Goal: Task Accomplishment & Management: Manage account settings

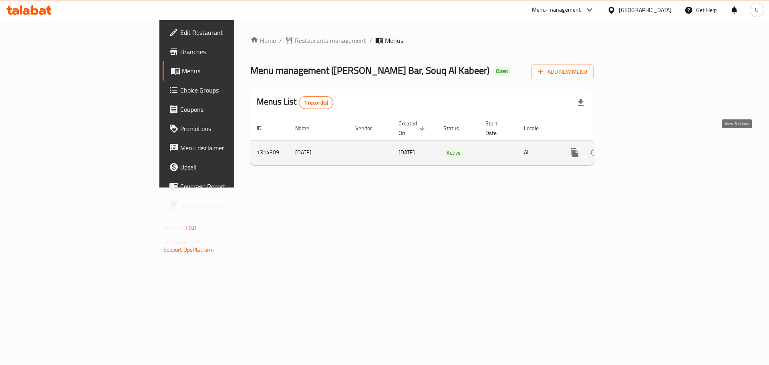
click at [637, 148] on icon "enhanced table" at bounding box center [632, 153] width 10 height 10
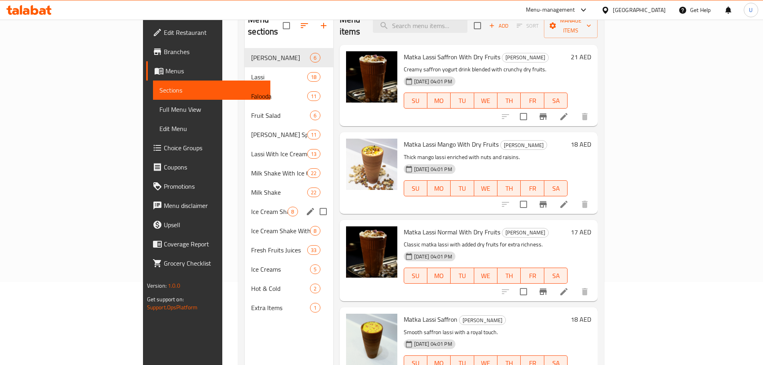
scroll to position [89, 0]
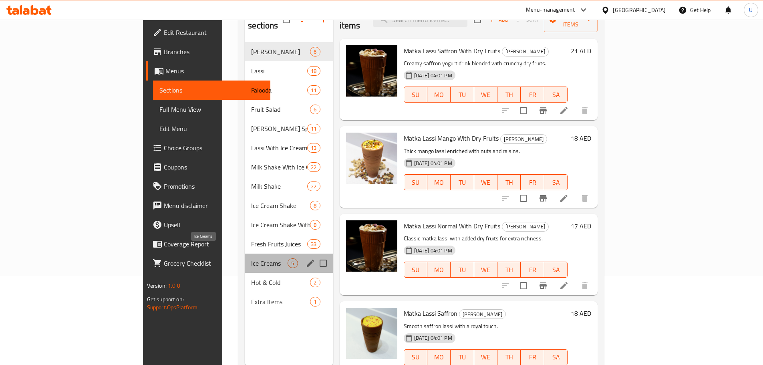
click at [251, 258] on span "Ice Creams" at bounding box center [269, 263] width 36 height 10
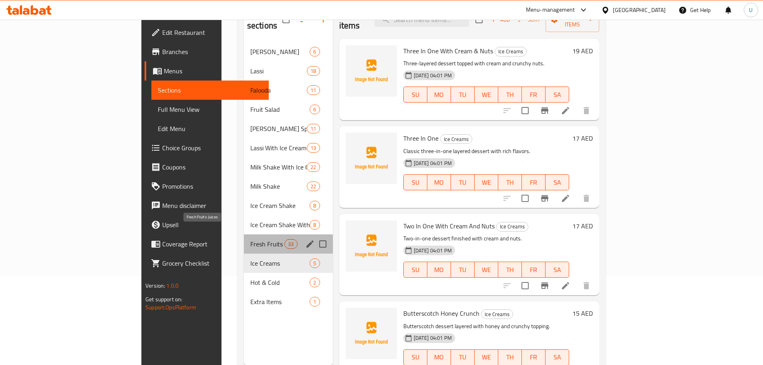
click at [250, 239] on span "Fresh Fruits Juices" at bounding box center [267, 244] width 34 height 10
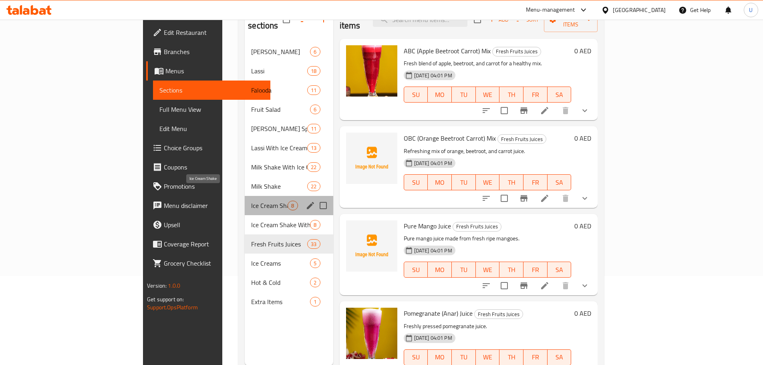
click at [251, 201] on span "Ice Cream Shake" at bounding box center [269, 206] width 36 height 10
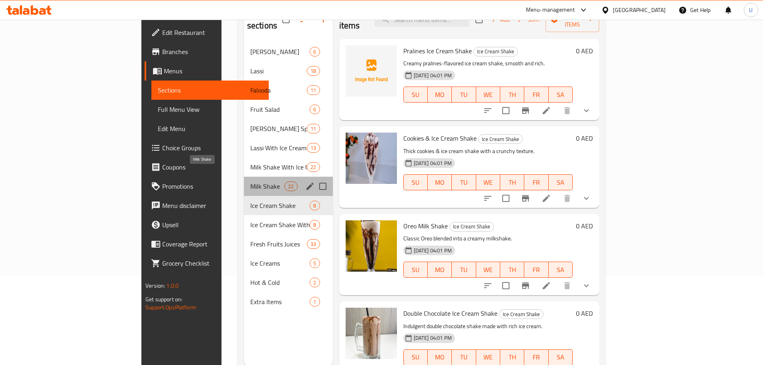
click at [250, 181] on span "Milk Shake" at bounding box center [267, 186] width 34 height 10
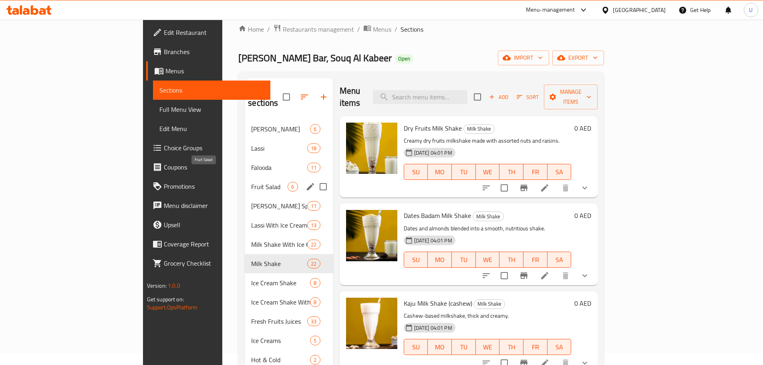
scroll to position [11, 0]
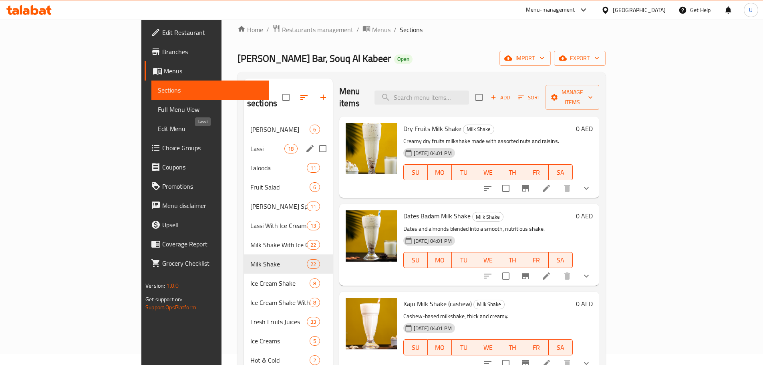
click at [250, 144] on span "Lassi" at bounding box center [267, 149] width 34 height 10
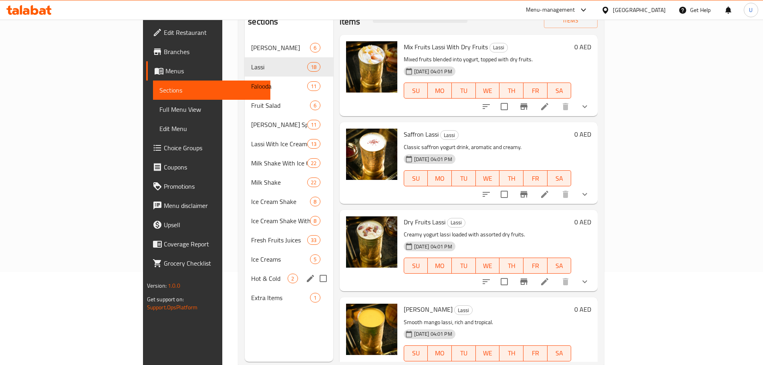
scroll to position [92, 0]
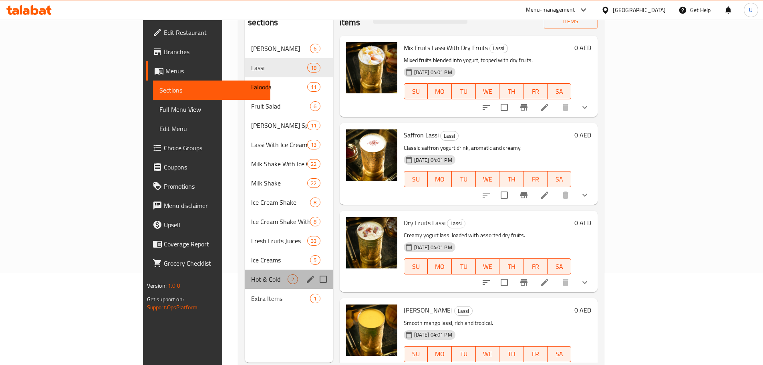
click at [245, 269] on div "Hot & Cold 2" at bounding box center [289, 278] width 88 height 19
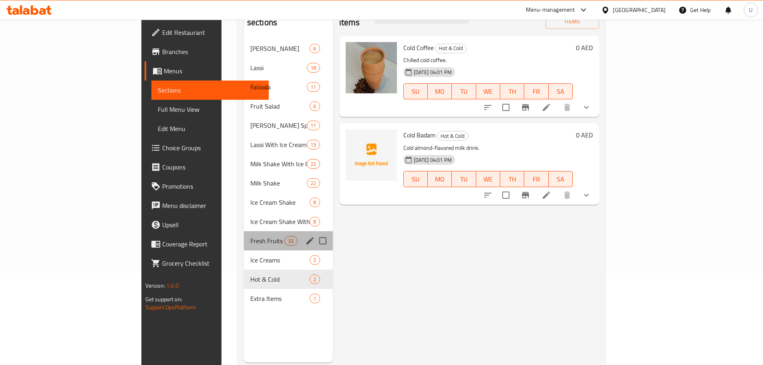
click at [244, 231] on div "Fresh Fruits Juices 33" at bounding box center [288, 240] width 89 height 19
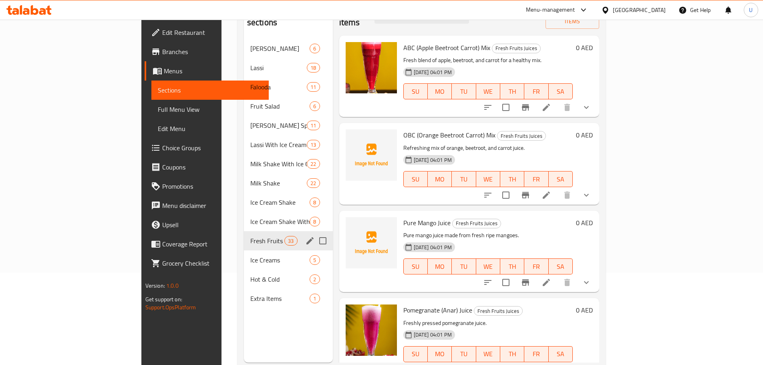
scroll to position [57, 0]
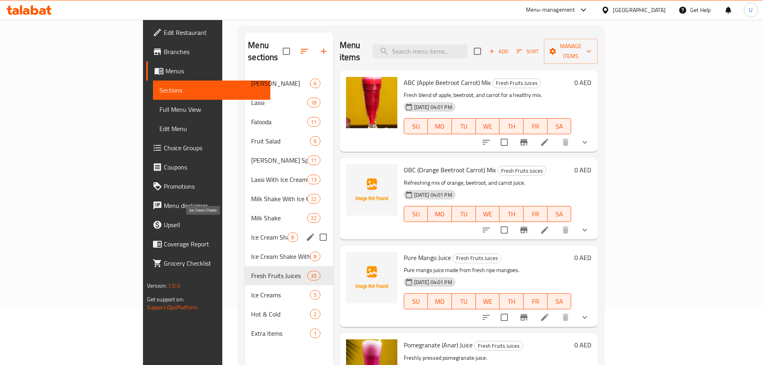
click at [251, 232] on span "Ice Cream Shake" at bounding box center [269, 237] width 36 height 10
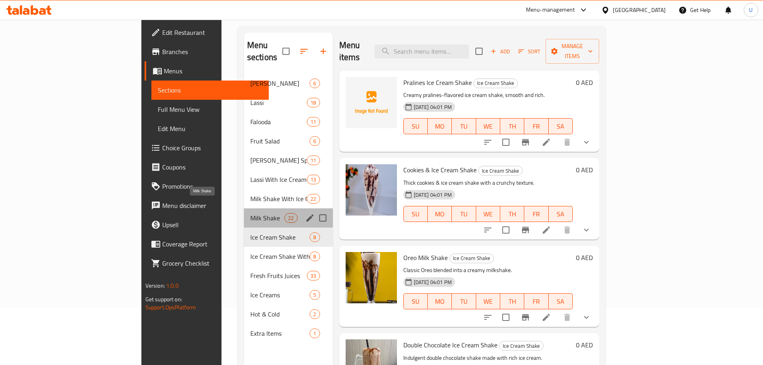
click at [250, 213] on span "Milk Shake" at bounding box center [267, 218] width 34 height 10
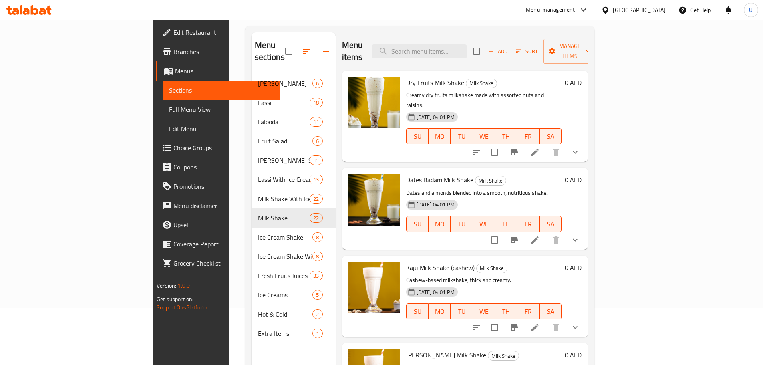
click at [545, 18] on div "Menu-management" at bounding box center [556, 9] width 75 height 19
click at [551, 12] on div "Menu-management" at bounding box center [550, 10] width 49 height 10
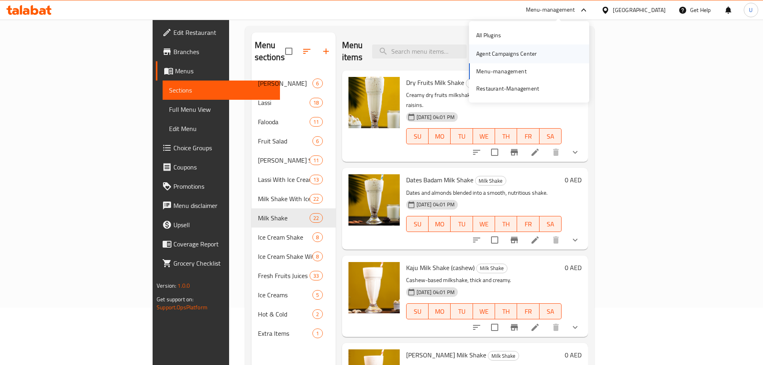
click at [517, 56] on div "Agent Campaigns Center" at bounding box center [506, 53] width 60 height 9
